Goal: Task Accomplishment & Management: Complete application form

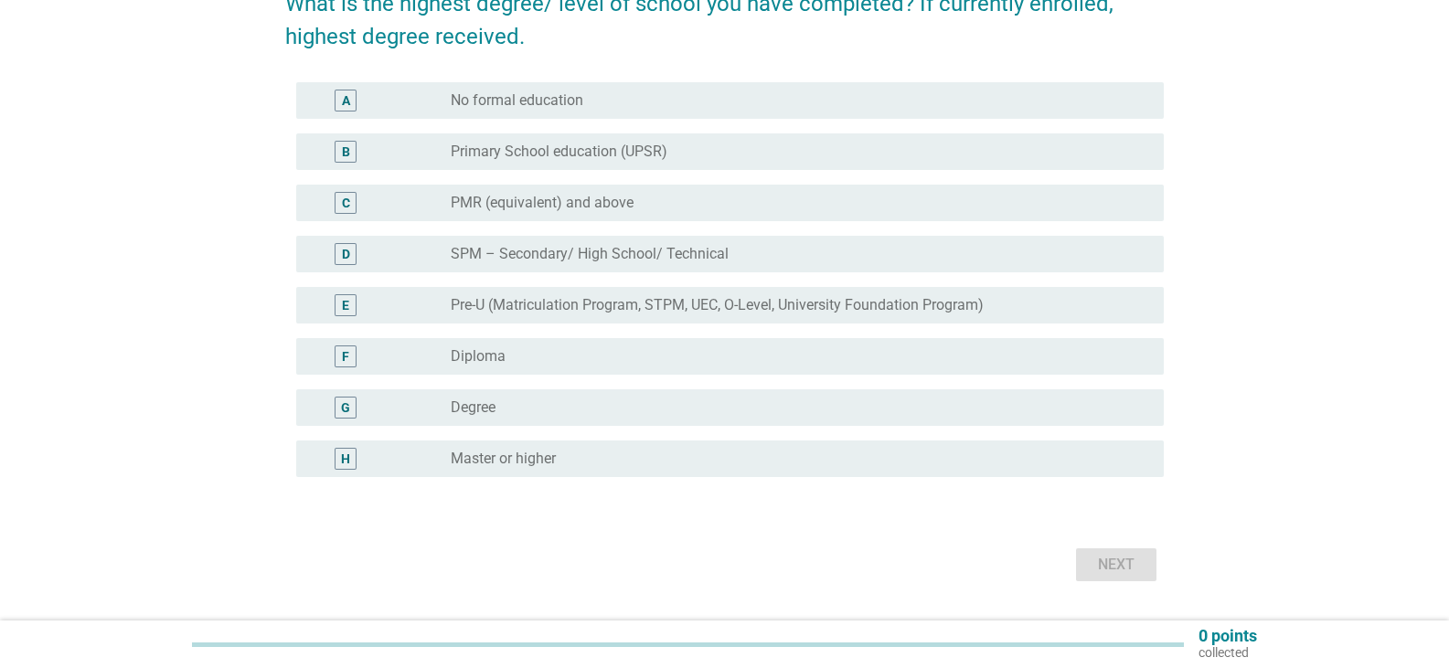
scroll to position [183, 0]
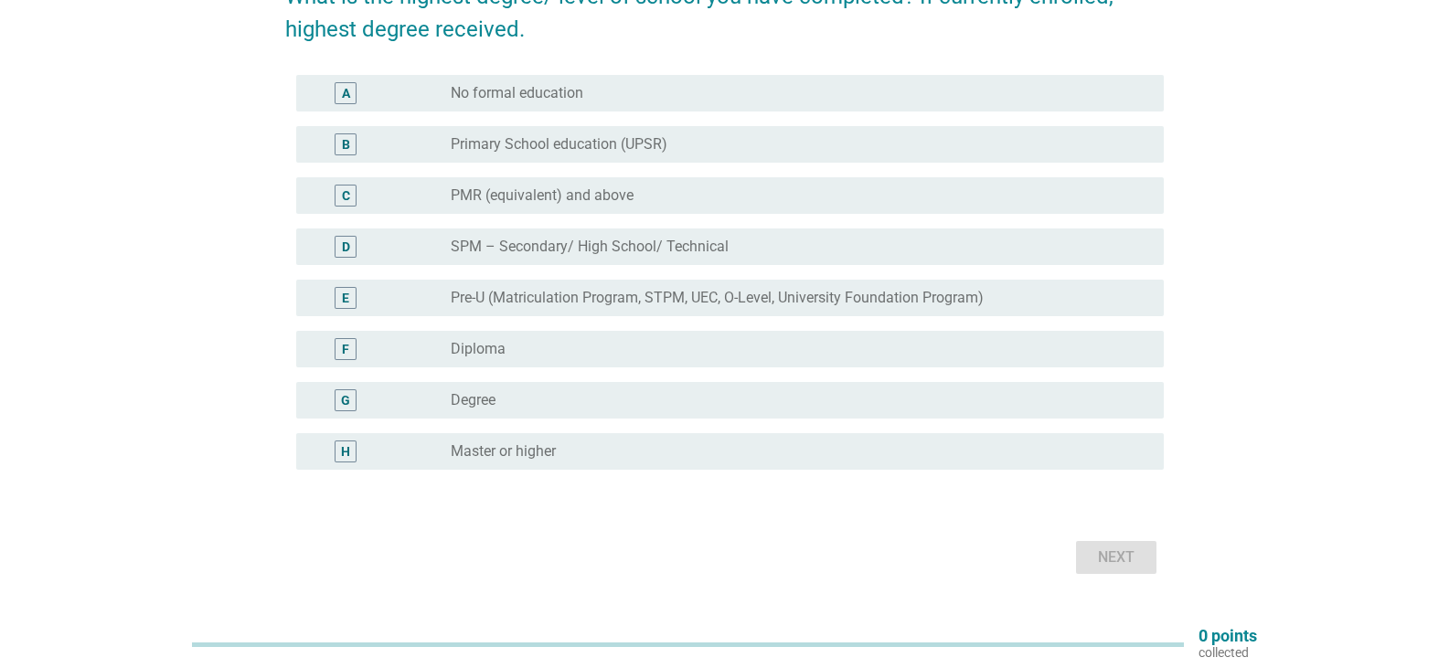
click at [548, 390] on div "radio_button_unchecked Degree" at bounding box center [800, 400] width 698 height 22
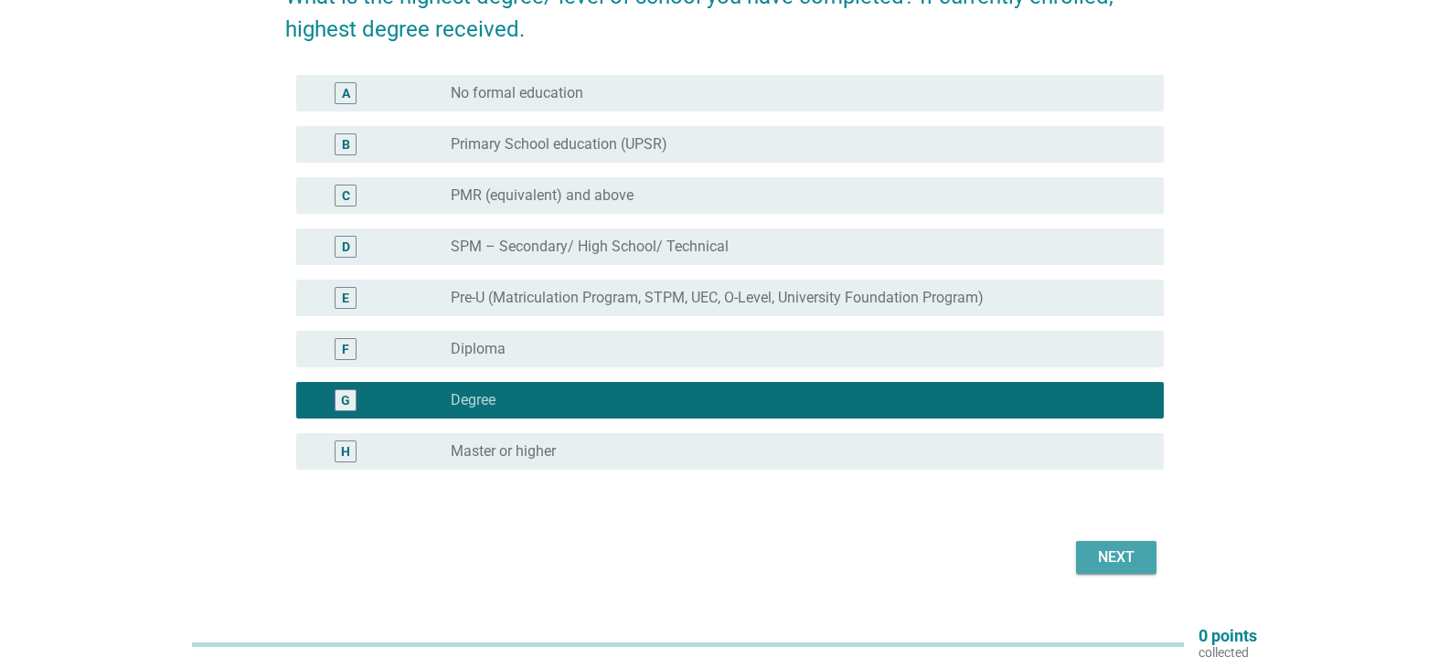
click at [1106, 554] on div "Next" at bounding box center [1116, 558] width 51 height 22
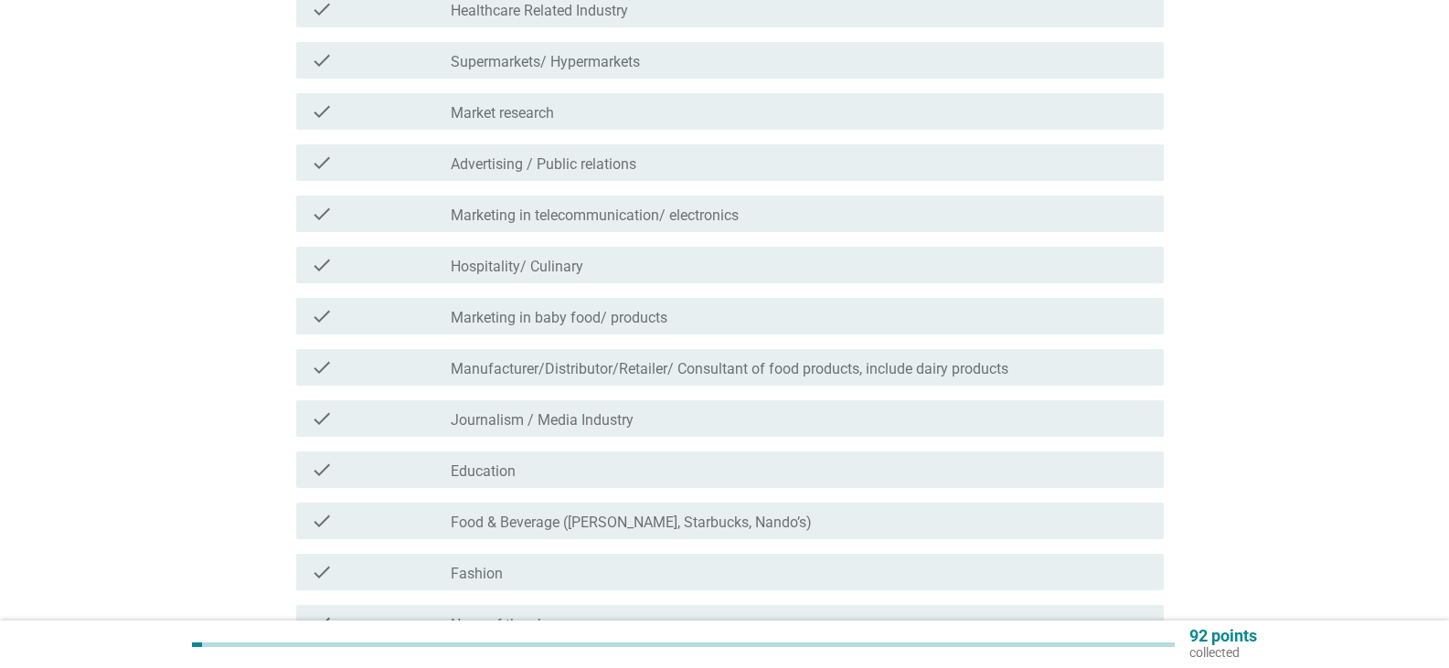
scroll to position [366, 0]
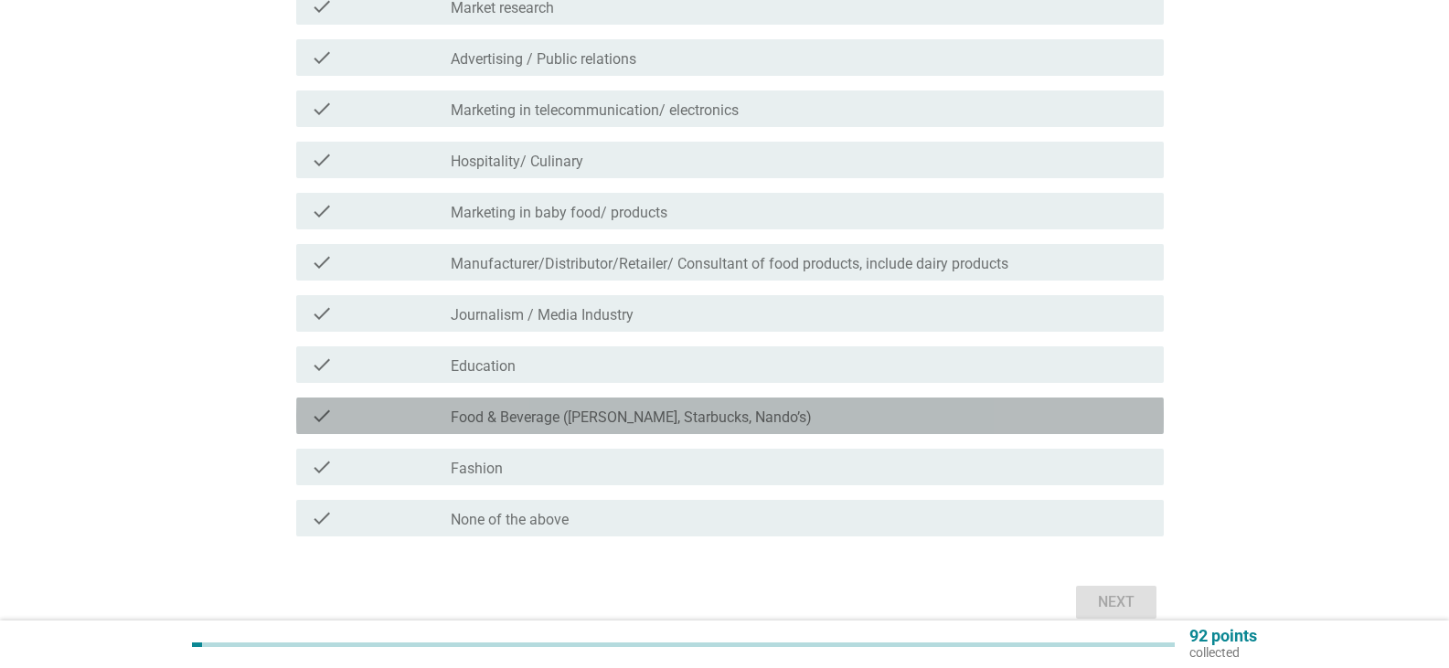
click at [460, 409] on label "Food & Beverage ([PERSON_NAME], Starbucks, Nando’s)" at bounding box center [631, 418] width 361 height 18
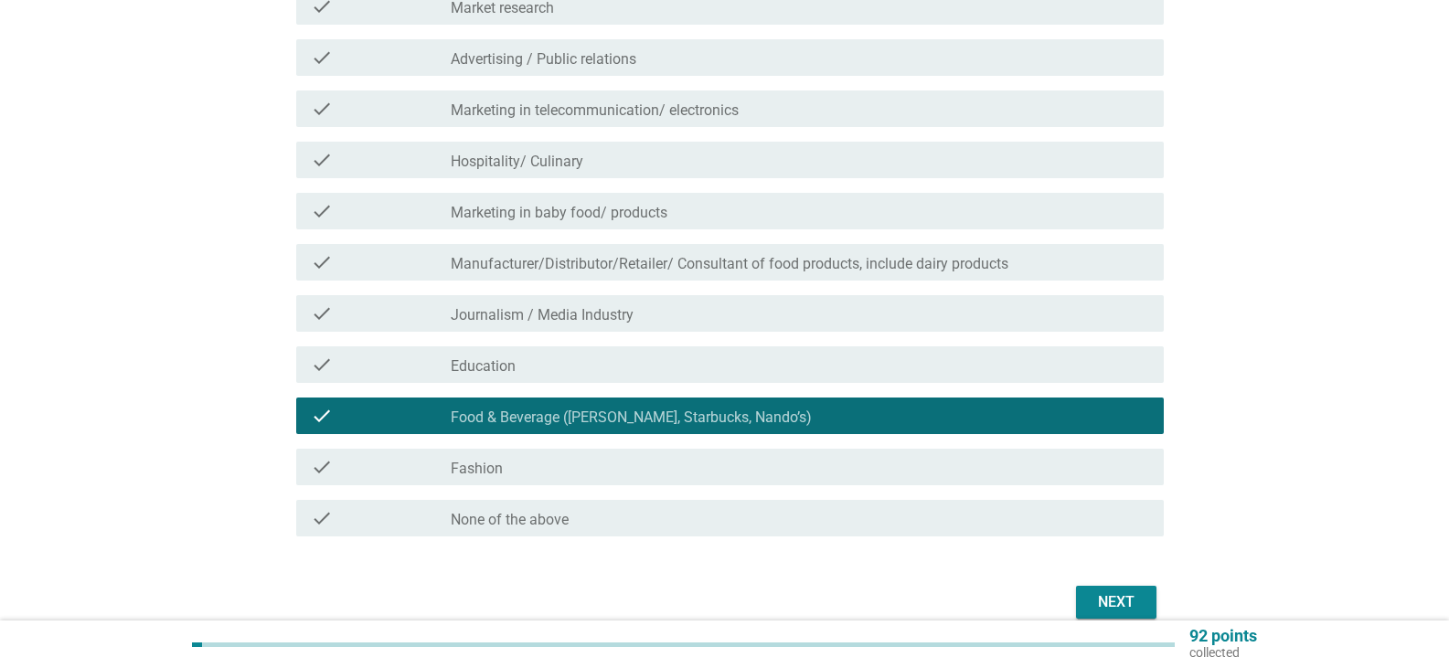
click at [1114, 599] on div "Next" at bounding box center [1116, 602] width 51 height 22
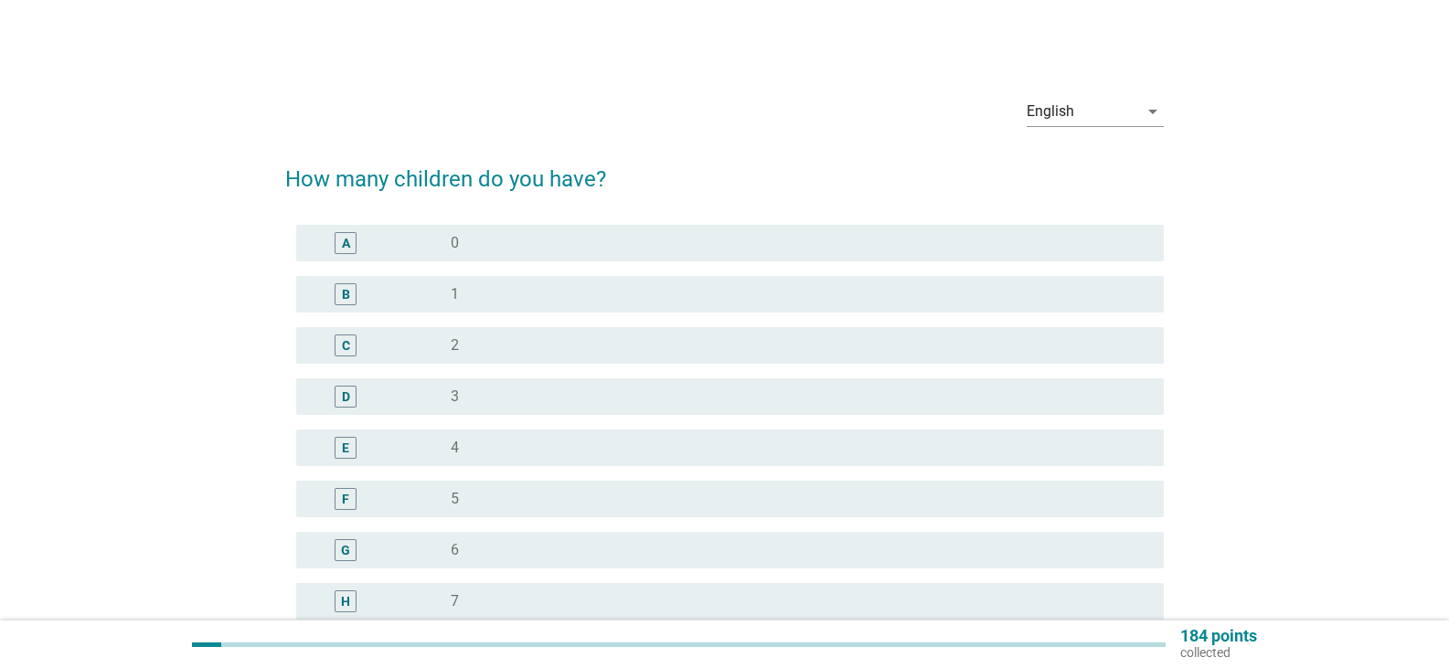
click at [480, 239] on div "radio_button_unchecked 0" at bounding box center [793, 243] width 684 height 18
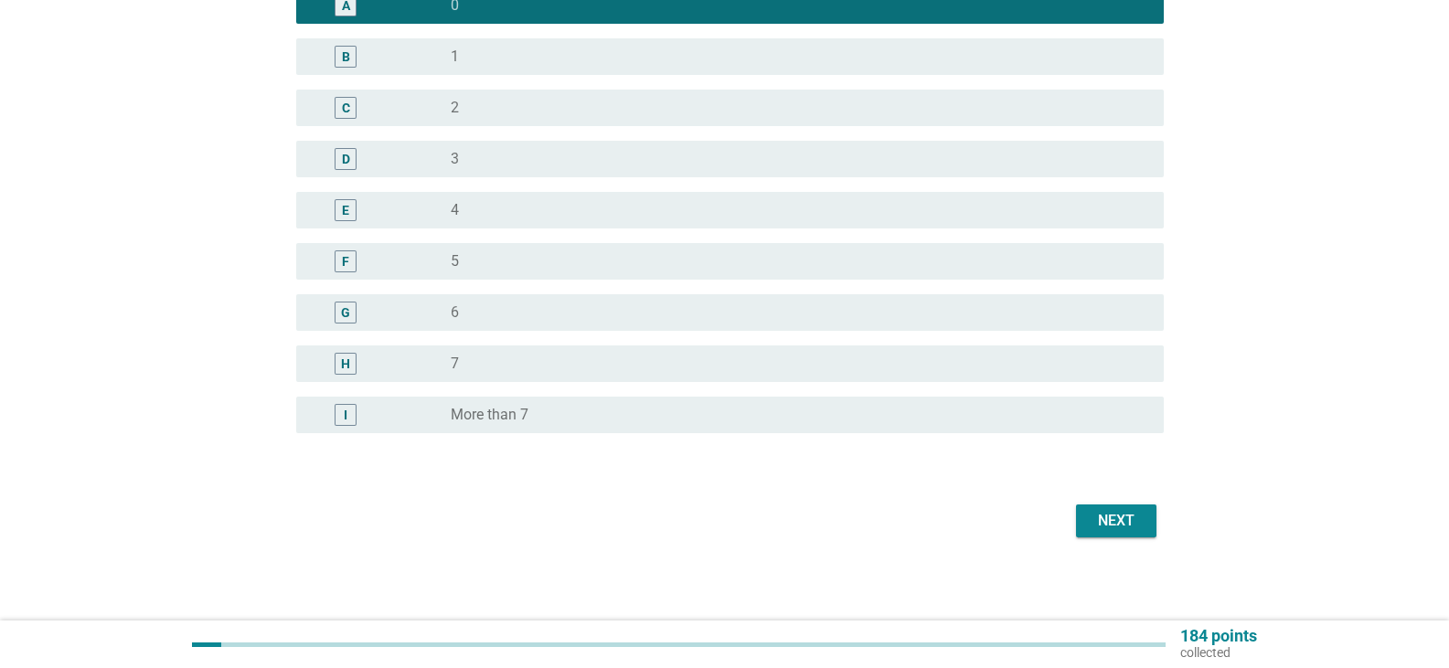
scroll to position [242, 0]
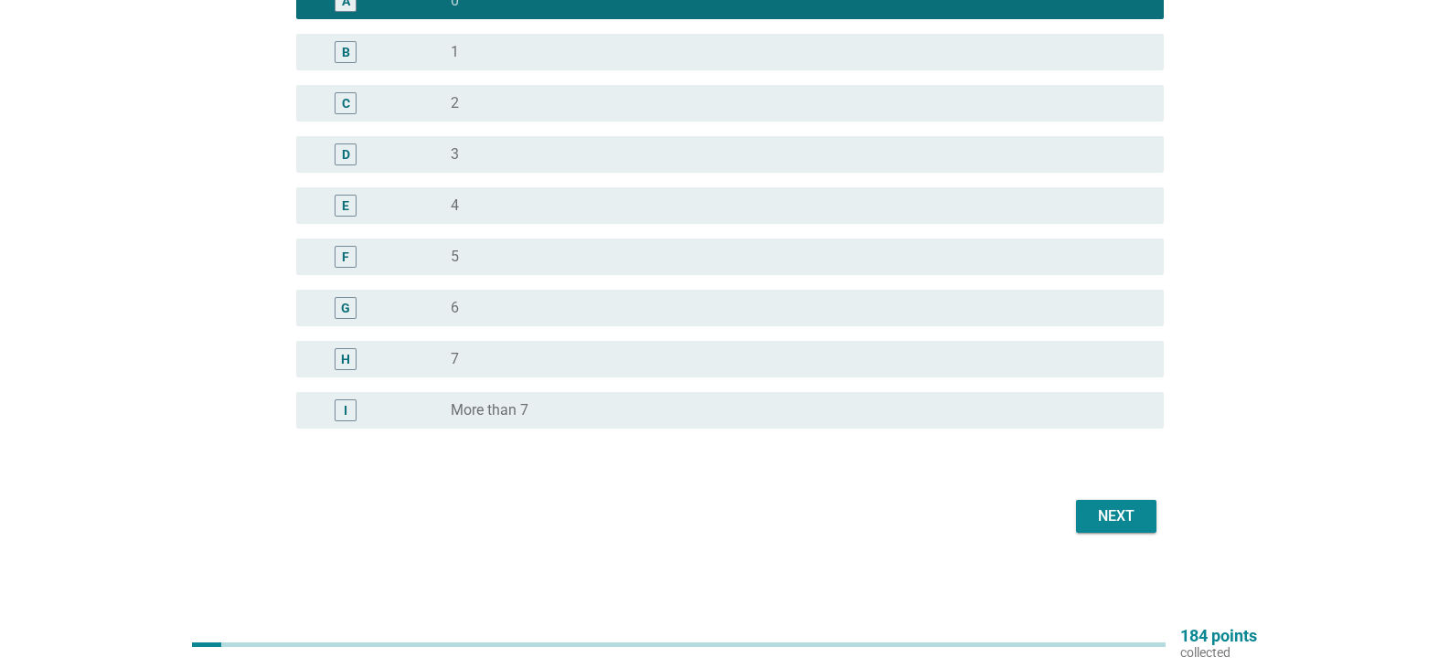
click at [1087, 517] on button "Next" at bounding box center [1116, 516] width 80 height 33
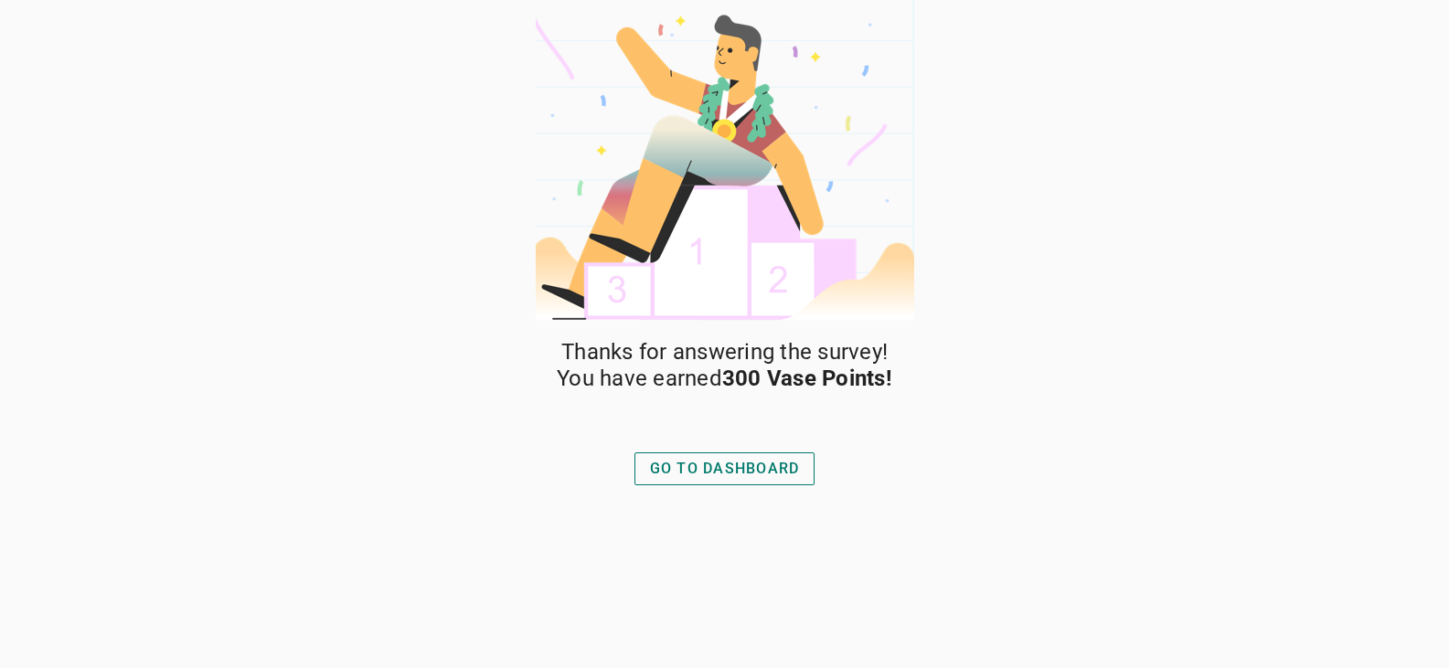
click at [690, 470] on div "GO TO DASHBOARD" at bounding box center [725, 469] width 150 height 22
